Goal: Transaction & Acquisition: Obtain resource

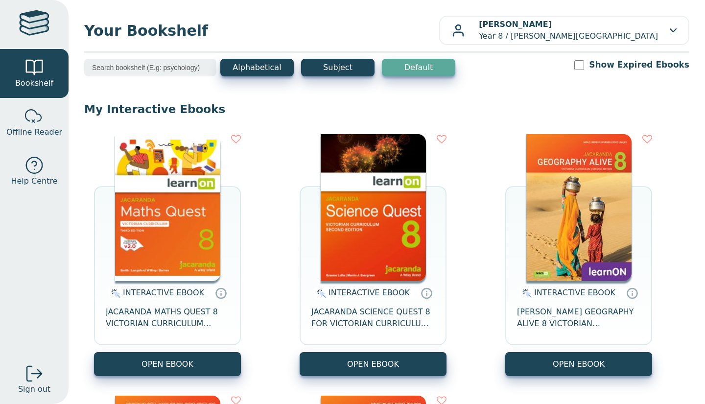
click at [327, 361] on button "OPEN EBOOK" at bounding box center [373, 364] width 147 height 24
click at [222, 357] on button "OPEN EBOOK" at bounding box center [167, 364] width 147 height 24
